Goal: Task Accomplishment & Management: Manage account settings

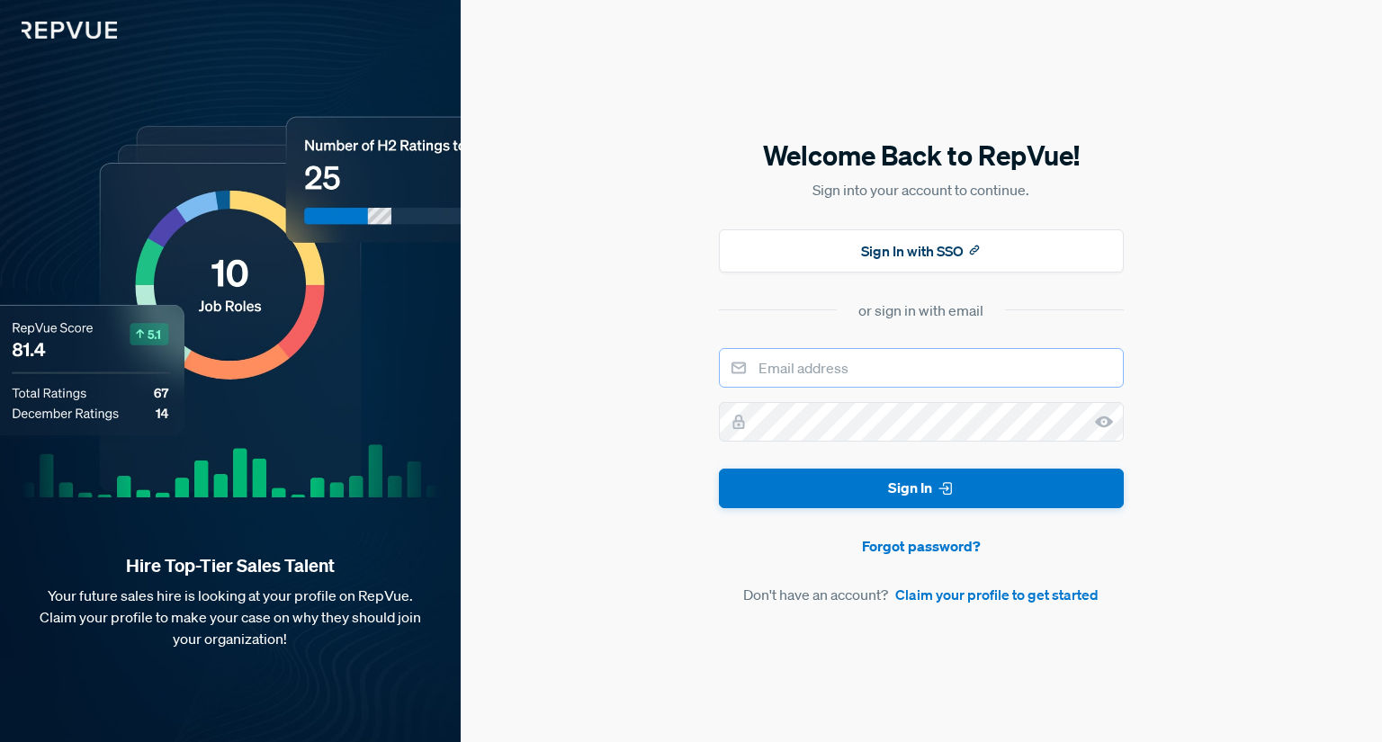
click at [847, 363] on input "email" at bounding box center [921, 368] width 405 height 40
click at [942, 228] on div "Welcome Back to RepVue! Sign into your account to continue. Sign In with SSO or…" at bounding box center [921, 372] width 405 height 470
click at [938, 239] on button "Sign In with SSO" at bounding box center [921, 250] width 405 height 43
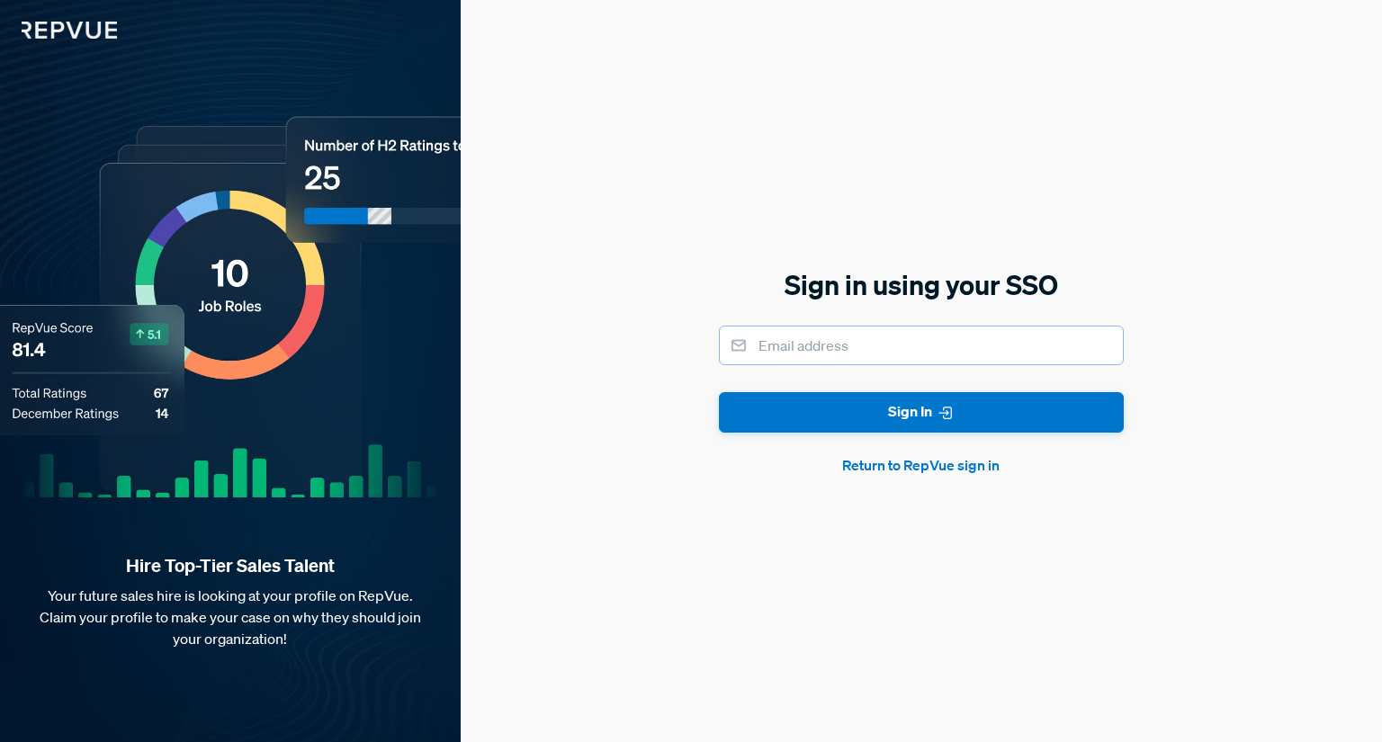
click at [807, 349] on input "email" at bounding box center [921, 346] width 405 height 40
type input "[EMAIL_ADDRESS][DOMAIN_NAME]"
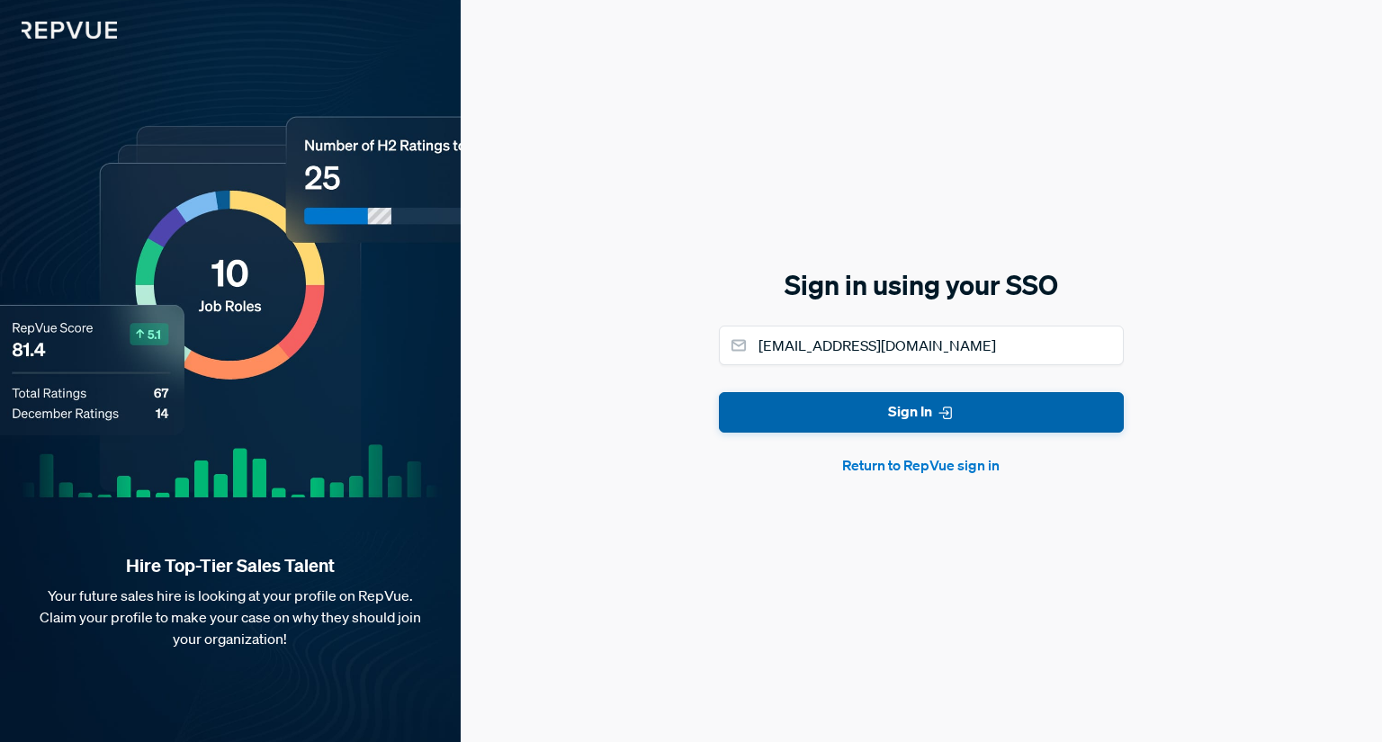
click at [840, 429] on button "Sign In" at bounding box center [921, 412] width 405 height 40
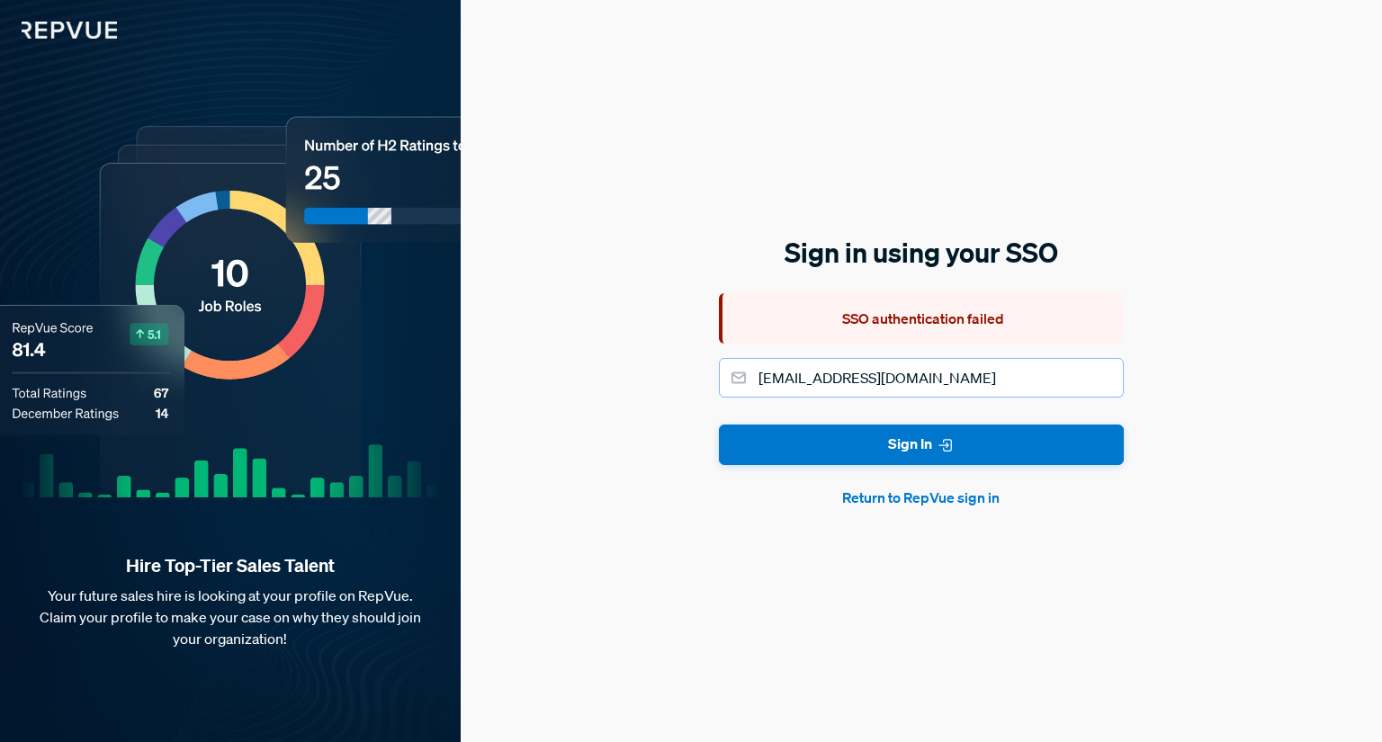
click at [858, 393] on input "[EMAIL_ADDRESS][DOMAIN_NAME]" at bounding box center [921, 378] width 405 height 40
click at [772, 423] on form "[EMAIL_ADDRESS][DOMAIN_NAME] Sign In Return to RepVue sign in" at bounding box center [921, 433] width 405 height 150
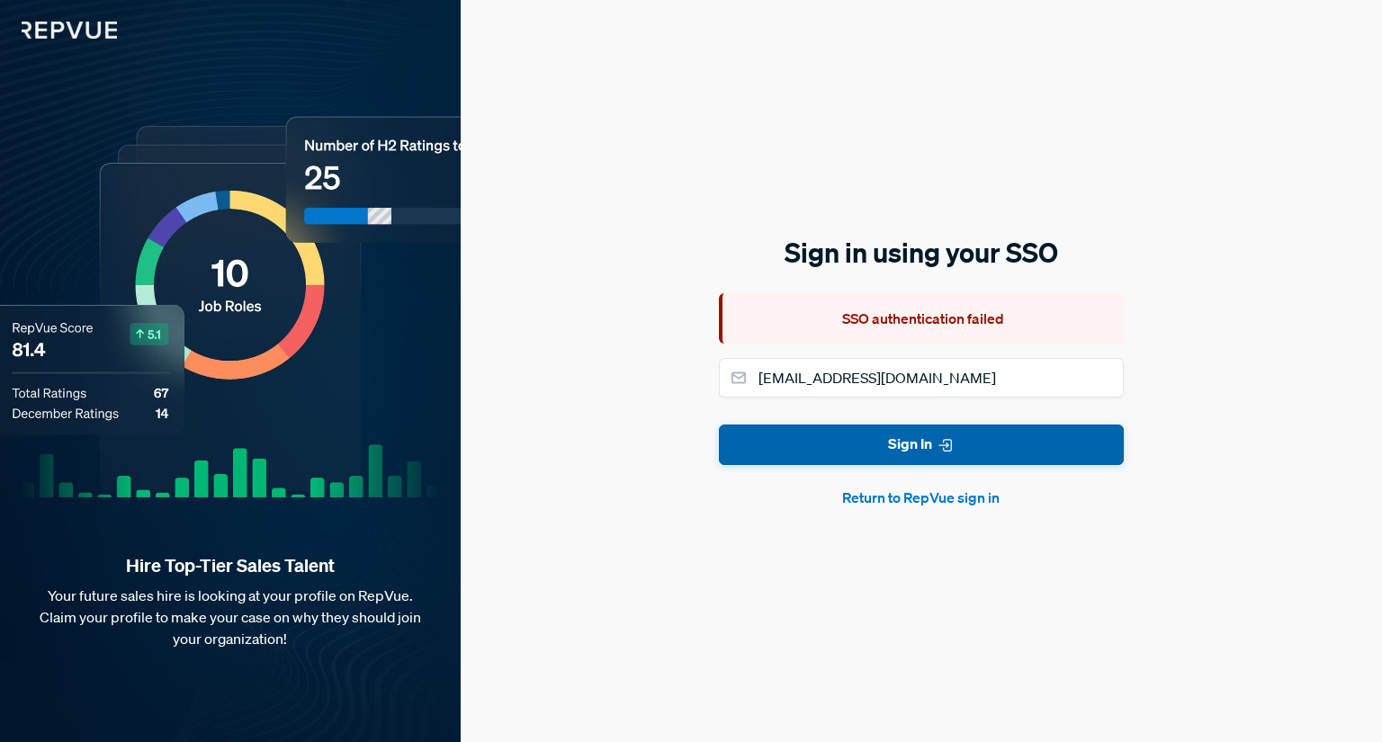
click at [765, 432] on button "Sign In" at bounding box center [921, 445] width 405 height 40
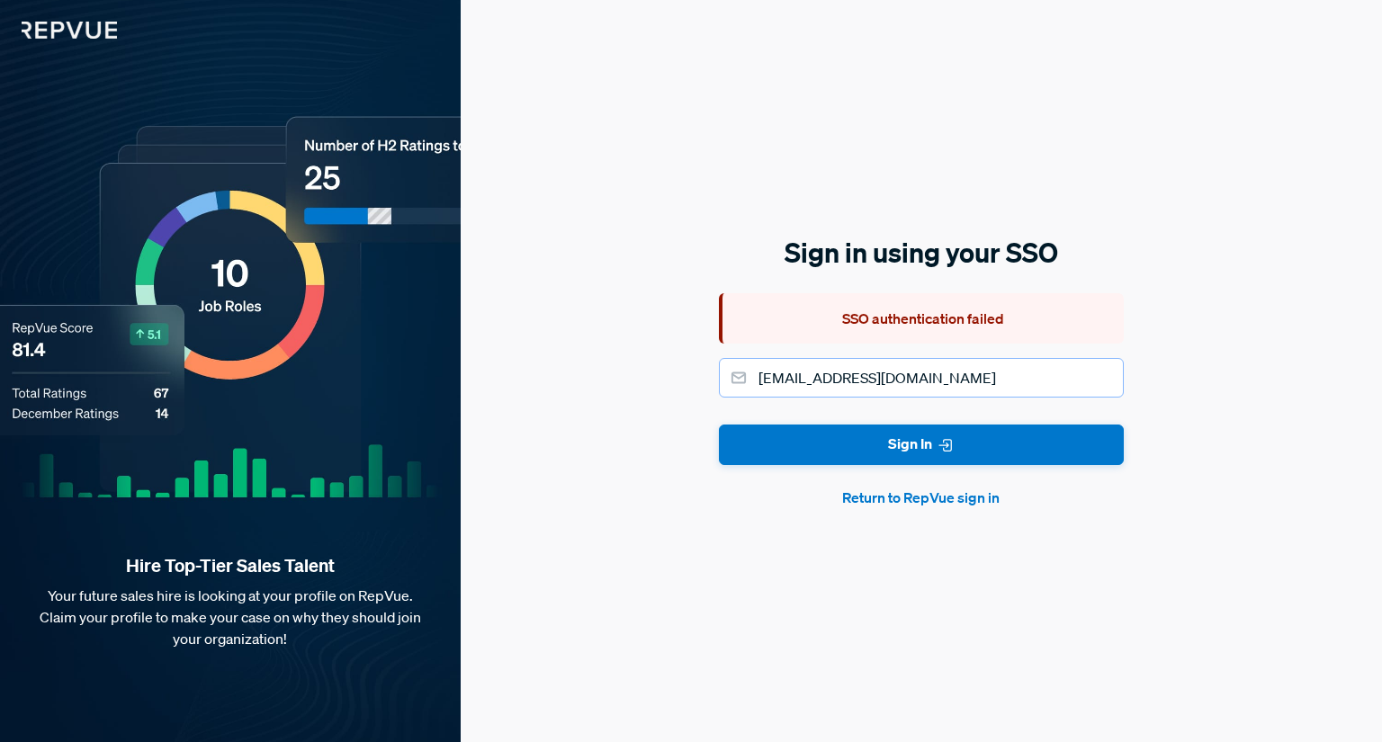
click at [805, 385] on input "[EMAIL_ADDRESS][DOMAIN_NAME]" at bounding box center [921, 378] width 405 height 40
